Goal: Task Accomplishment & Management: Manage account settings

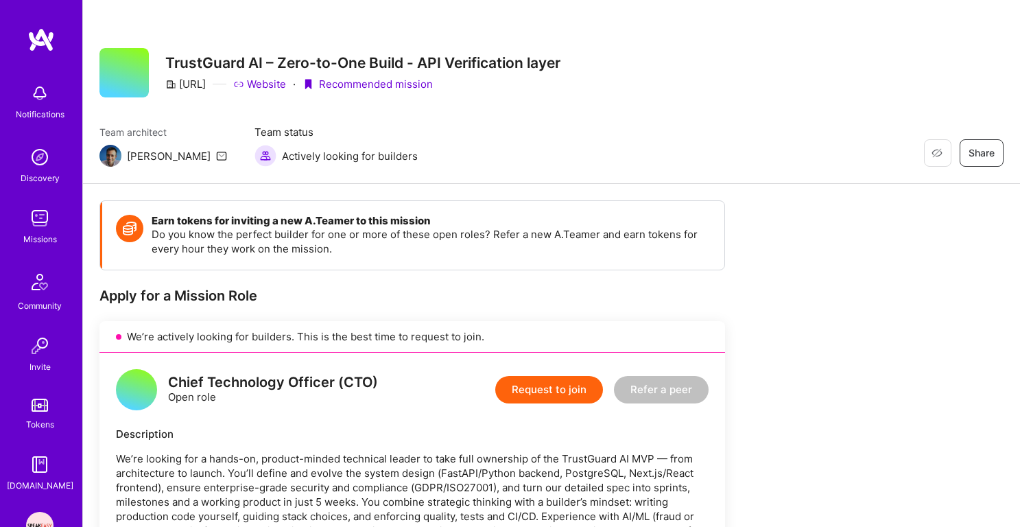
scroll to position [8, 0]
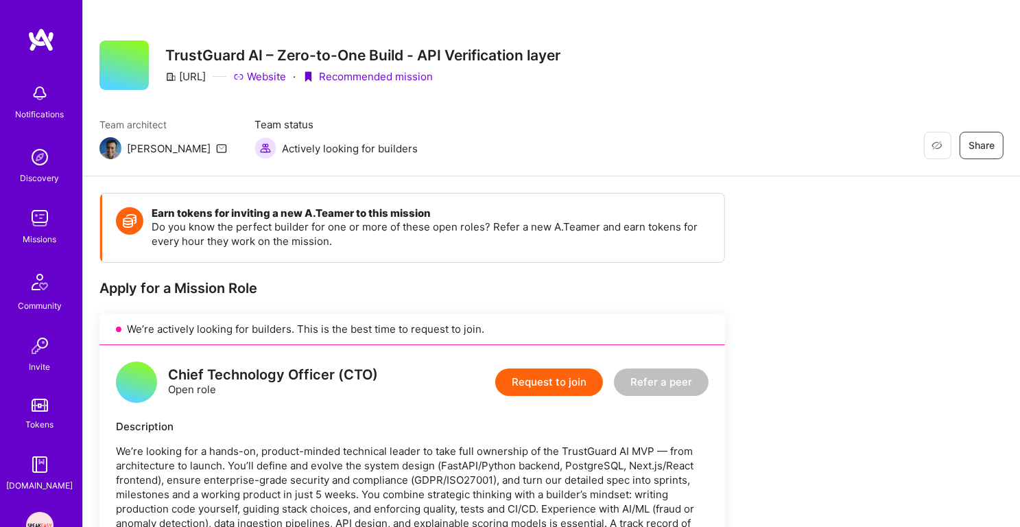
click at [40, 237] on div "Missions" at bounding box center [40, 239] width 34 height 14
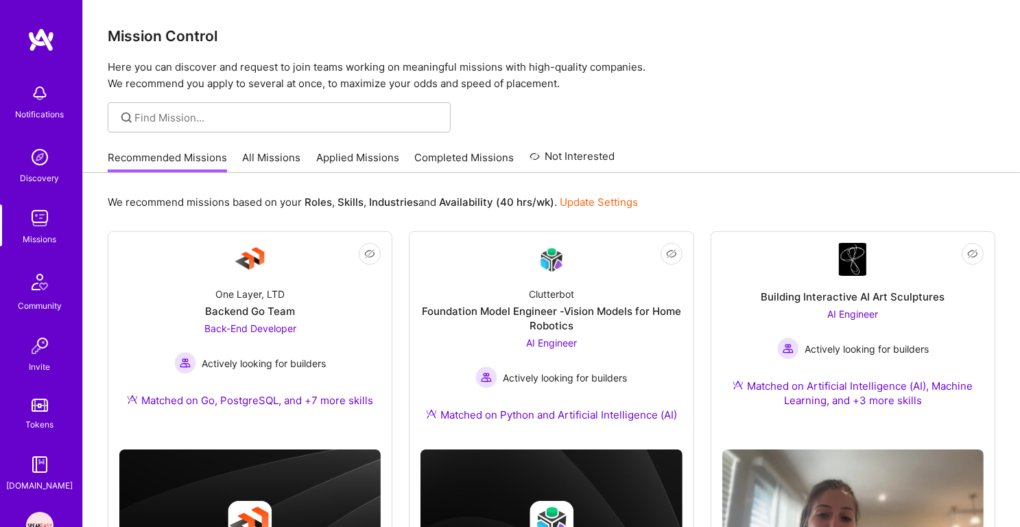
click at [351, 155] on link "Applied Missions" at bounding box center [357, 161] width 83 height 23
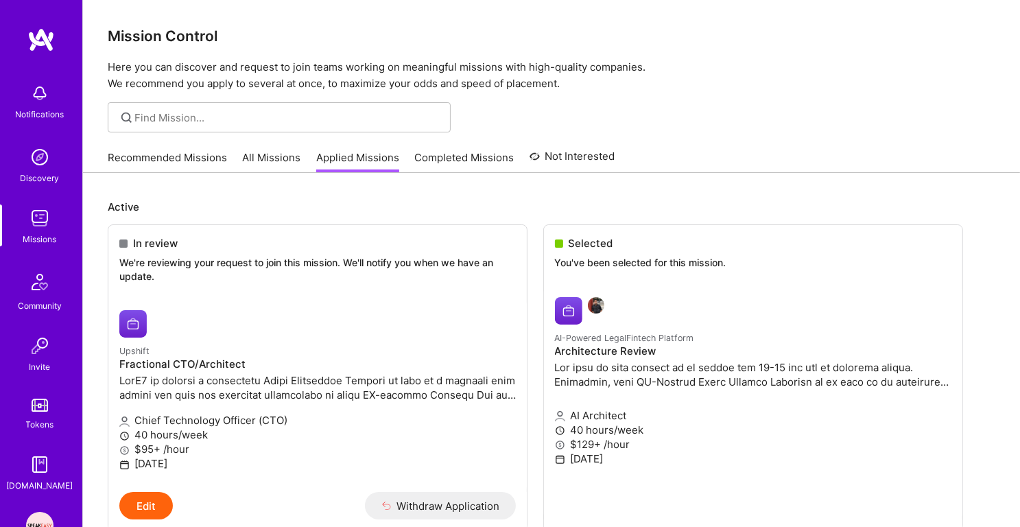
click at [151, 31] on h3 "Mission Control" at bounding box center [551, 35] width 887 height 17
click at [151, 67] on p "Here you can discover and request to join teams working on meaningful missions …" at bounding box center [551, 75] width 887 height 33
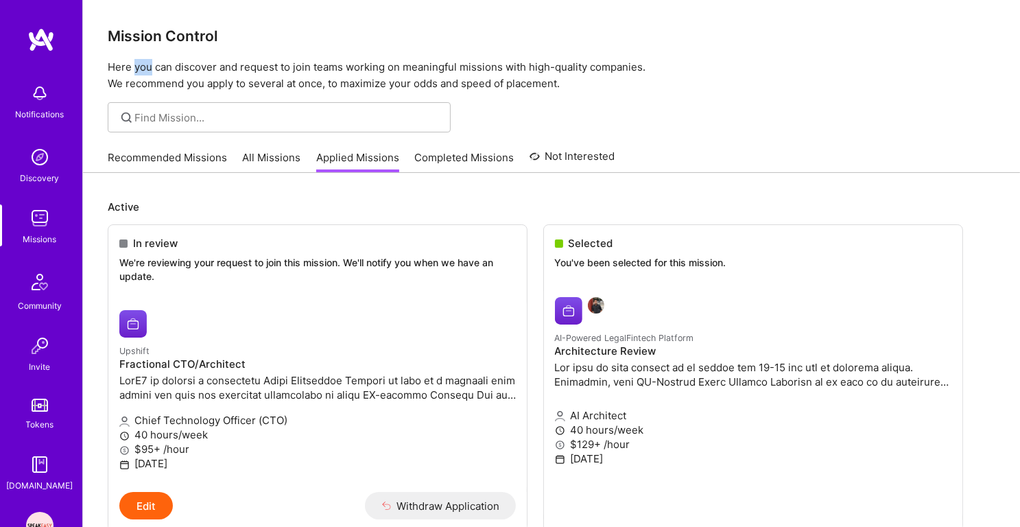
click at [151, 67] on p "Here you can discover and request to join teams working on meaningful missions …" at bounding box center [551, 75] width 887 height 33
click at [151, 78] on p "Here you can discover and request to join teams working on meaningful missions …" at bounding box center [551, 75] width 887 height 33
click at [178, 62] on p "Here you can discover and request to join teams working on meaningful missions …" at bounding box center [551, 75] width 887 height 33
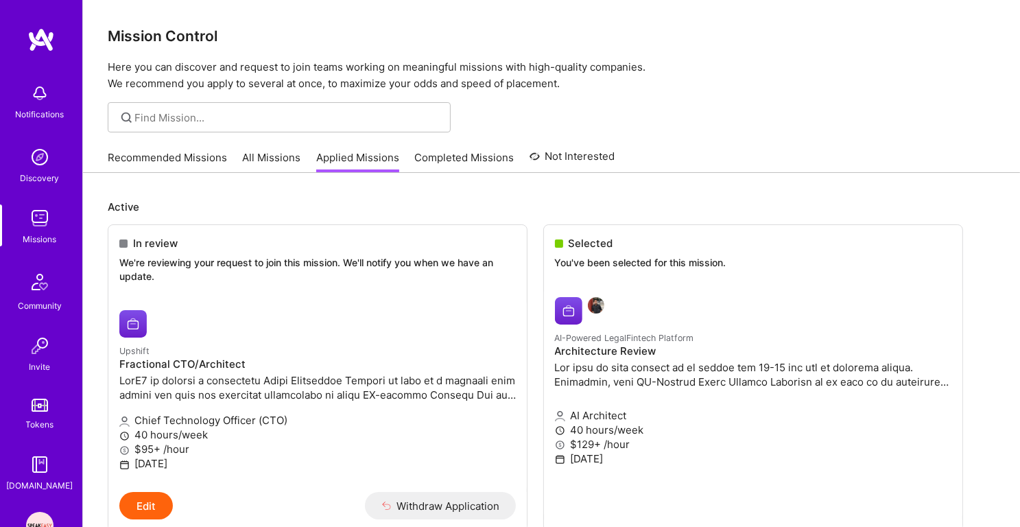
click at [178, 62] on p "Here you can discover and request to join teams working on meaningful missions …" at bounding box center [551, 75] width 887 height 33
click at [180, 82] on p "Here you can discover and request to join teams working on meaningful missions …" at bounding box center [551, 75] width 887 height 33
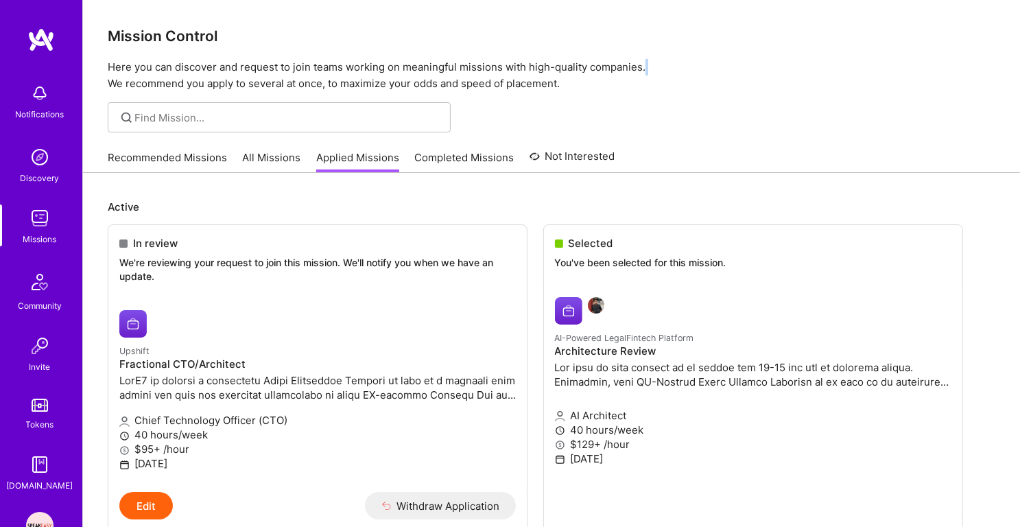
click at [49, 168] on img at bounding box center [39, 156] width 27 height 27
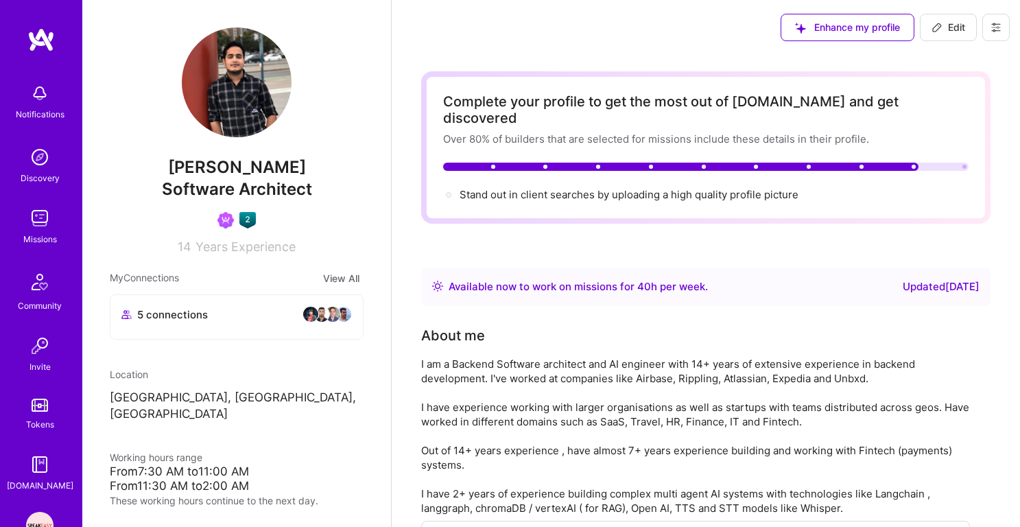
scroll to position [192, 0]
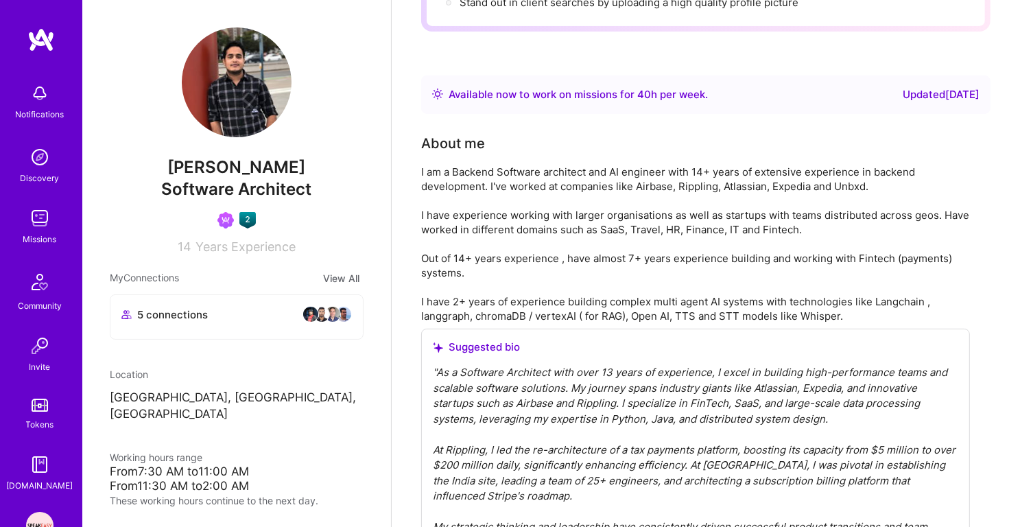
click at [27, 222] on img at bounding box center [39, 217] width 27 height 27
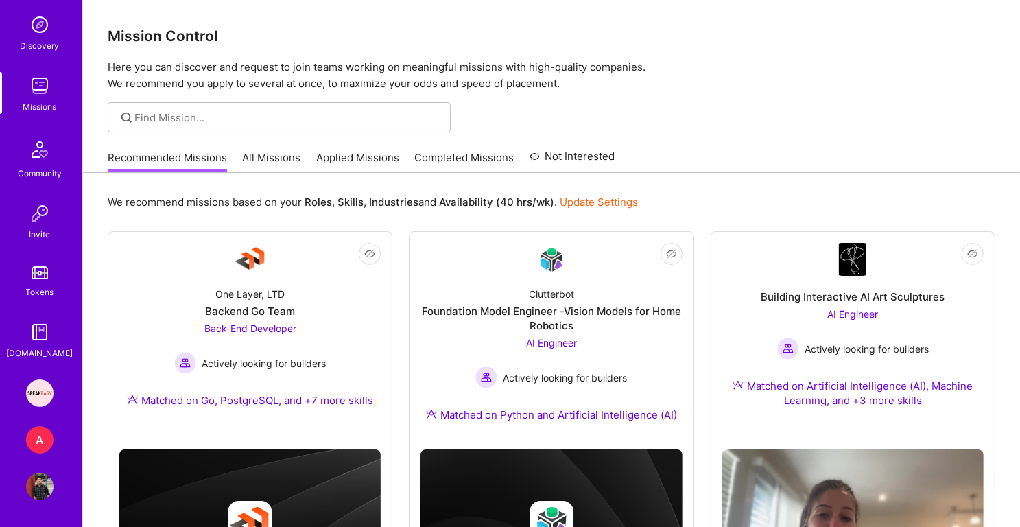
click at [38, 437] on div "A" at bounding box center [39, 439] width 27 height 27
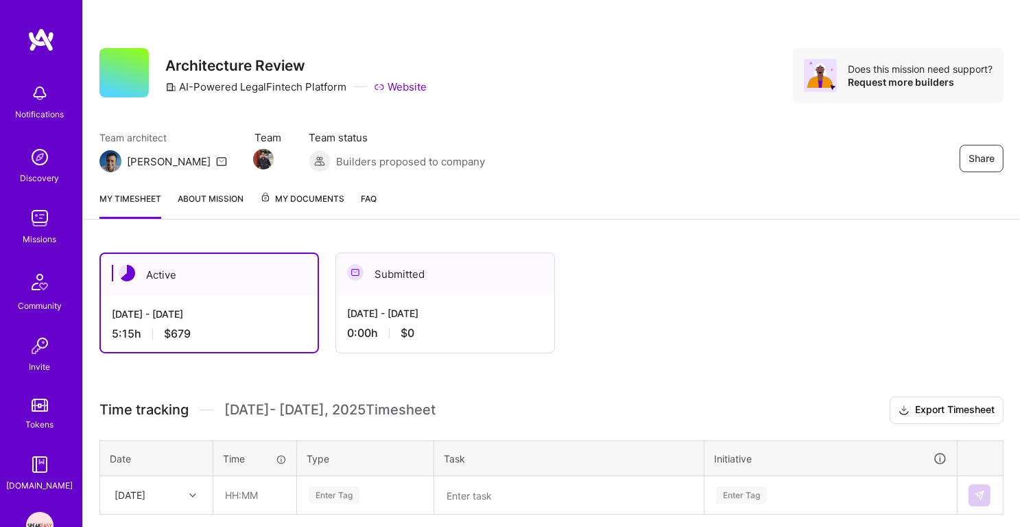
click at [281, 197] on span "My Documents" at bounding box center [302, 198] width 84 height 15
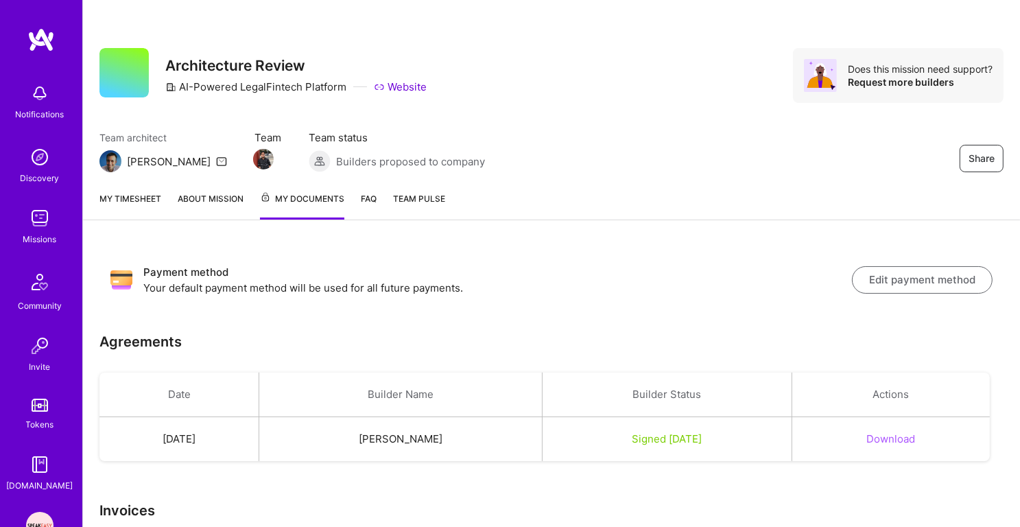
click at [208, 199] on link "About Mission" at bounding box center [211, 205] width 66 height 28
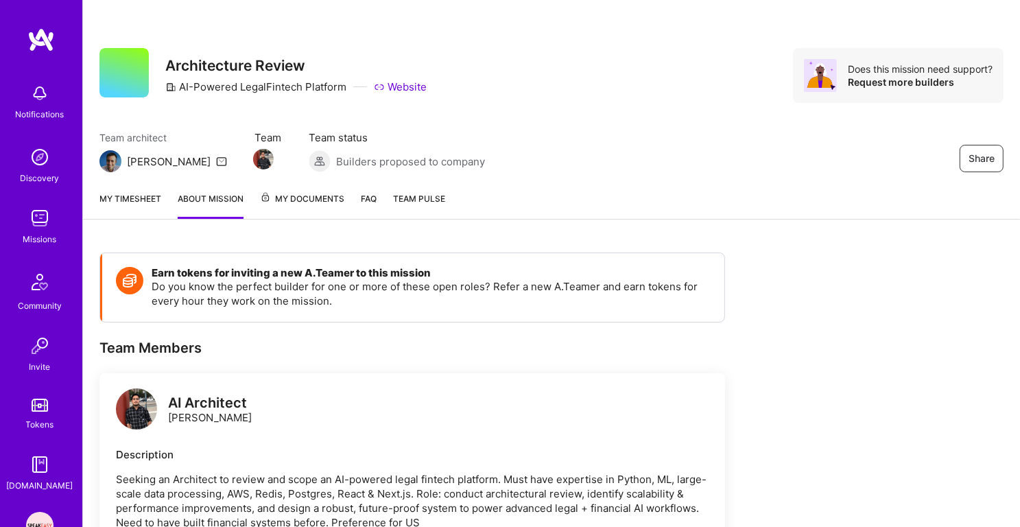
click at [156, 199] on link "My timesheet" at bounding box center [130, 204] width 62 height 27
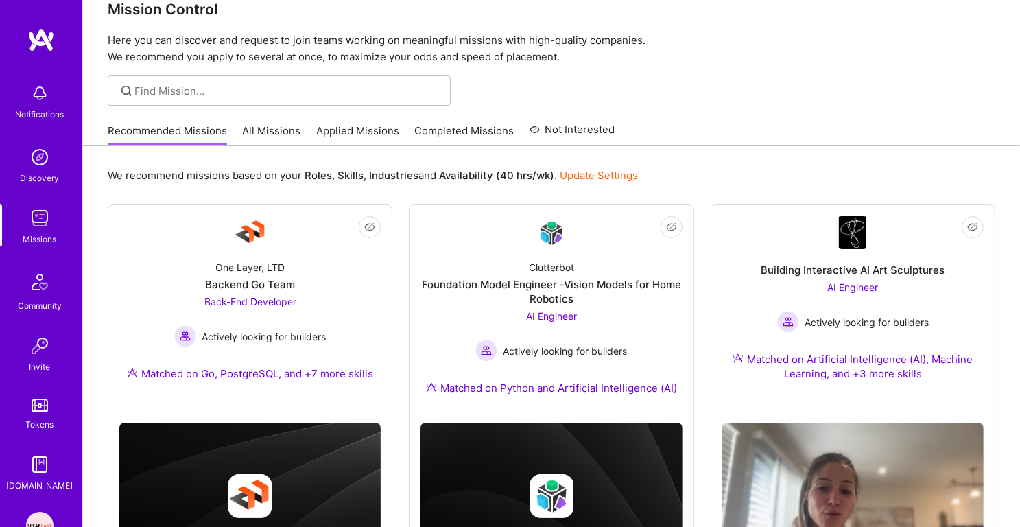
scroll to position [3, 0]
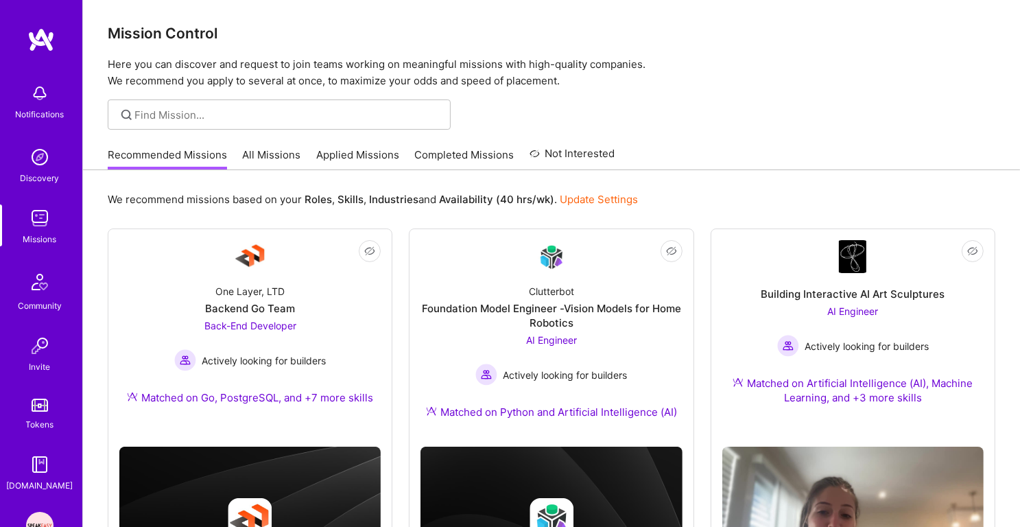
click at [336, 152] on link "Applied Missions" at bounding box center [357, 158] width 83 height 23
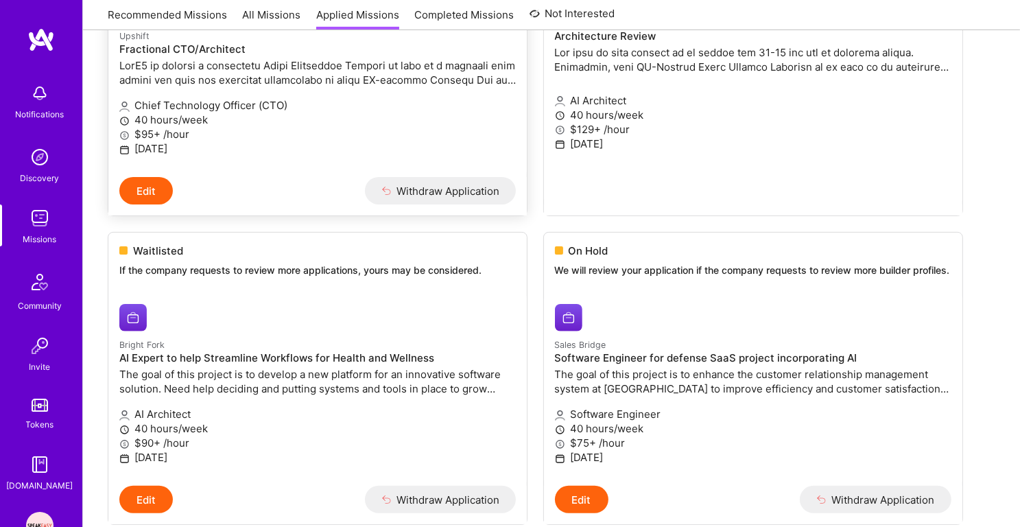
scroll to position [366, 0]
